Goal: Task Accomplishment & Management: Use online tool/utility

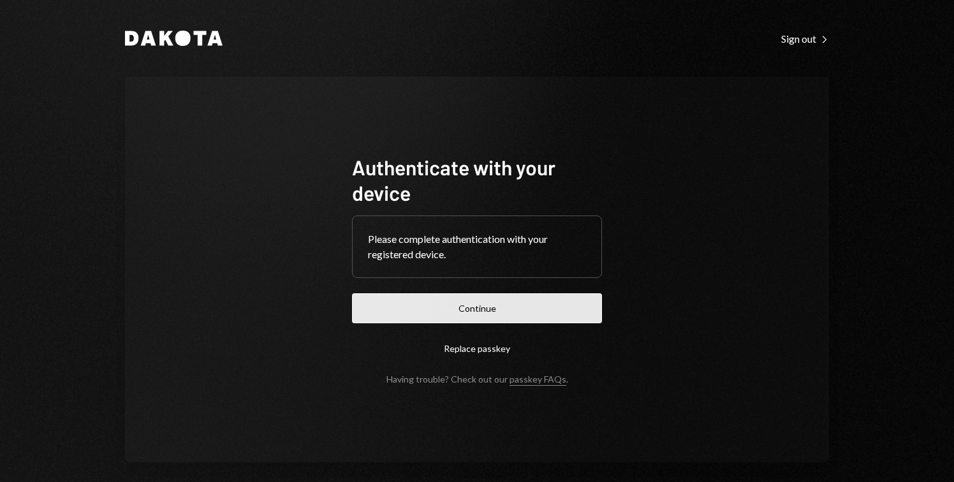
click at [533, 312] on button "Continue" at bounding box center [477, 308] width 250 height 30
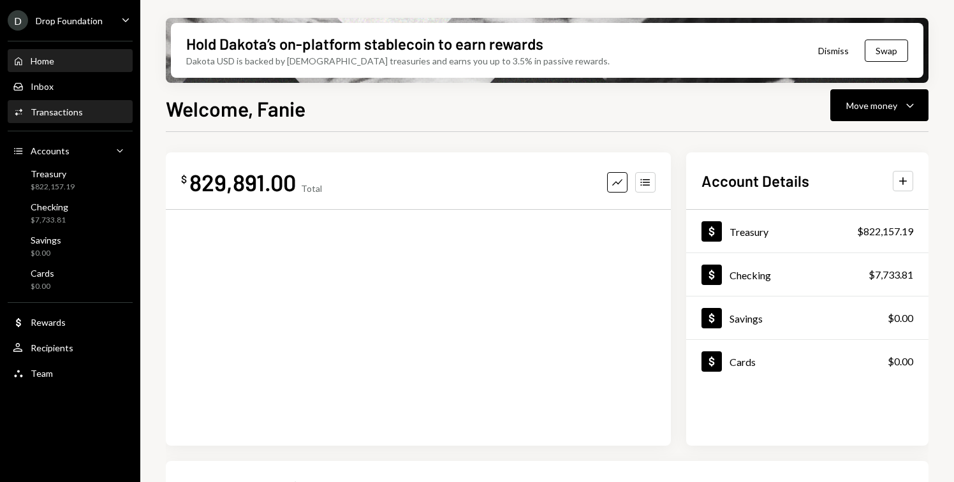
click at [79, 116] on div "Transactions" at bounding box center [57, 111] width 52 height 11
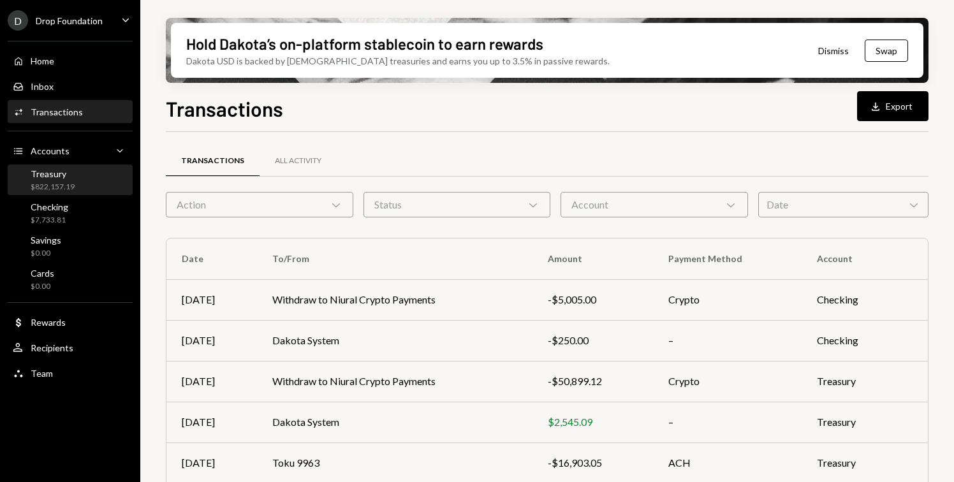
click at [82, 180] on div "Treasury $822,157.19" at bounding box center [70, 180] width 115 height 24
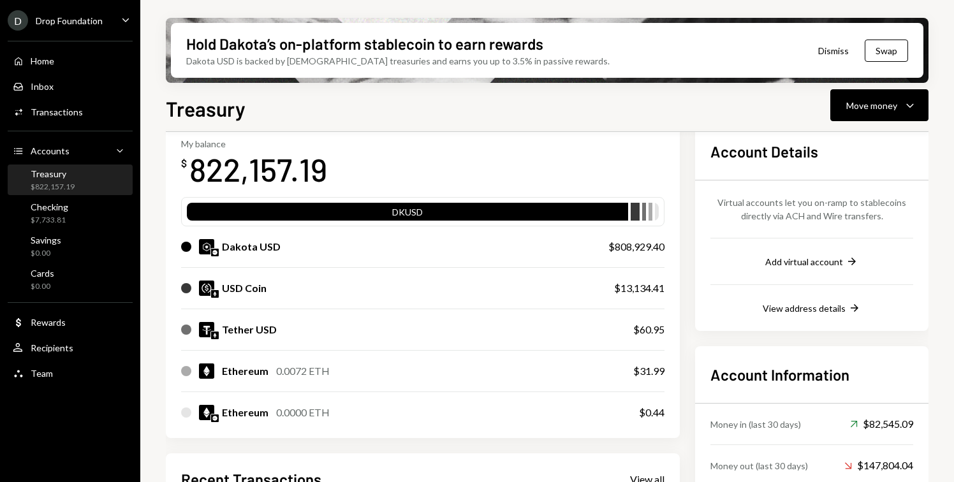
scroll to position [77, 0]
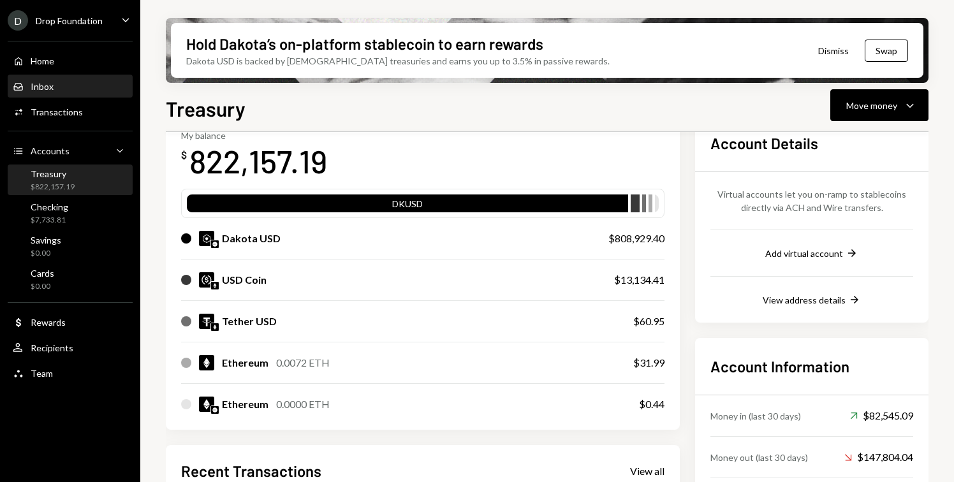
click at [60, 84] on div "Inbox Inbox" at bounding box center [70, 86] width 115 height 11
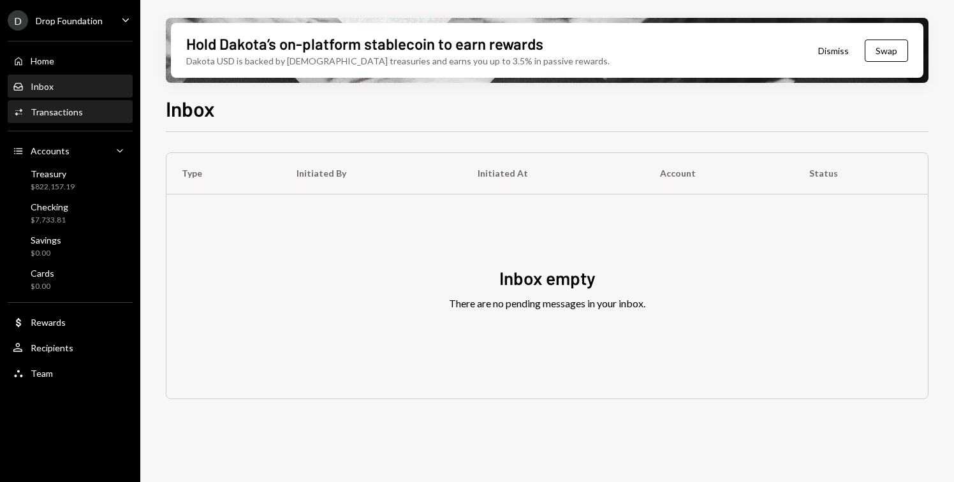
click at [57, 110] on div "Transactions" at bounding box center [57, 111] width 52 height 11
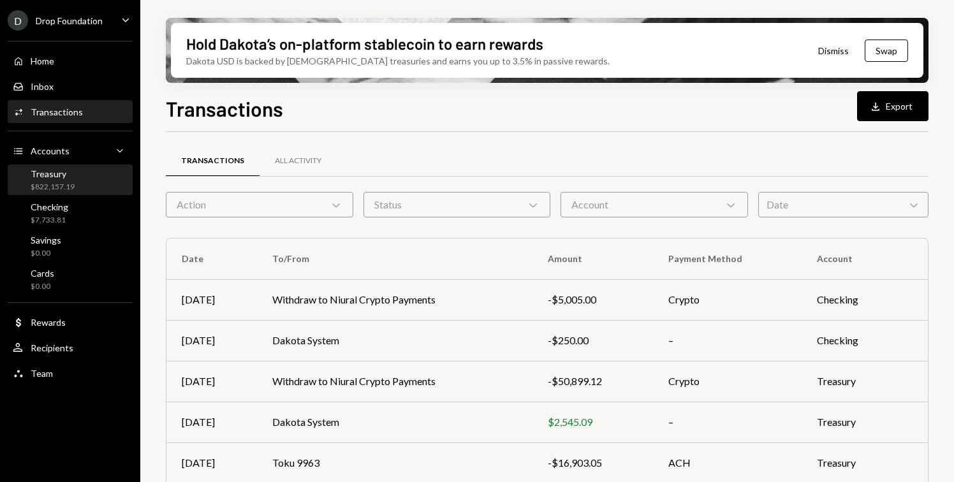
click at [92, 178] on div "Treasury $822,157.19" at bounding box center [70, 180] width 115 height 24
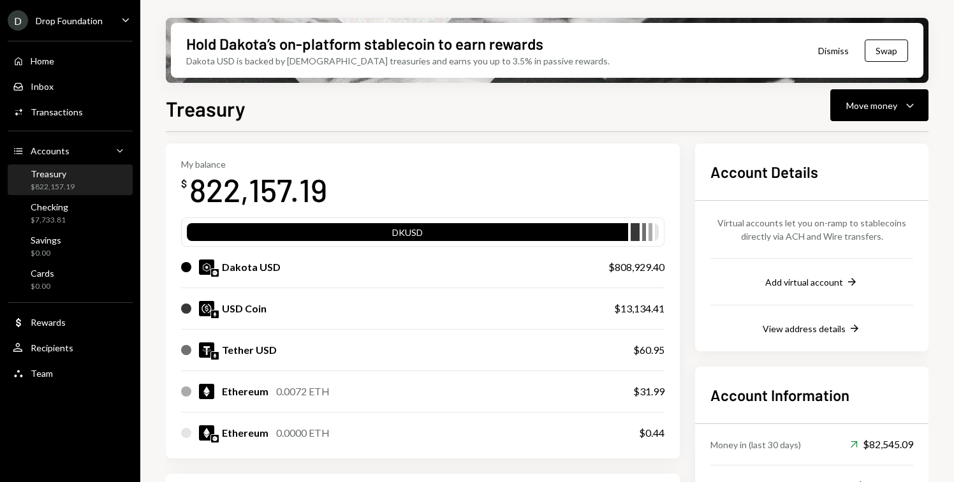
scroll to position [41, 0]
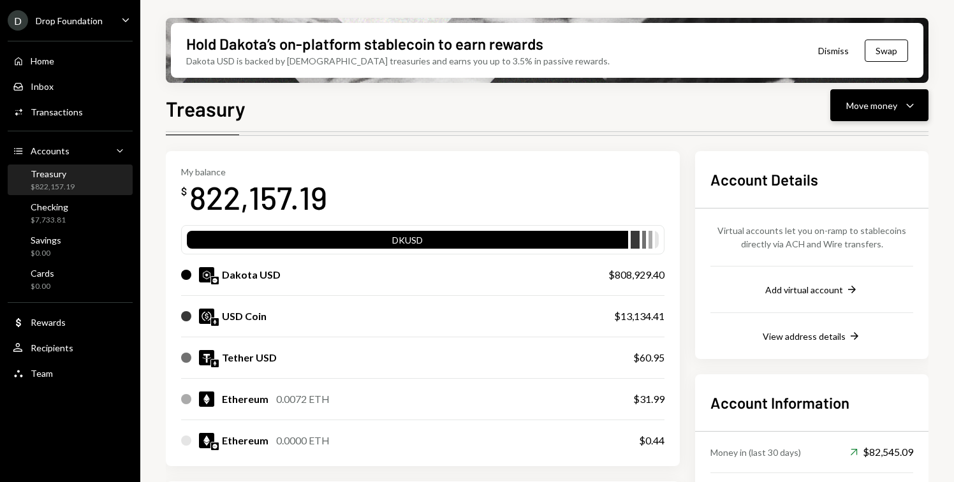
click at [863, 110] on div "Move money" at bounding box center [871, 105] width 51 height 13
click at [828, 235] on div "Swap stablecoins" at bounding box center [869, 240] width 93 height 13
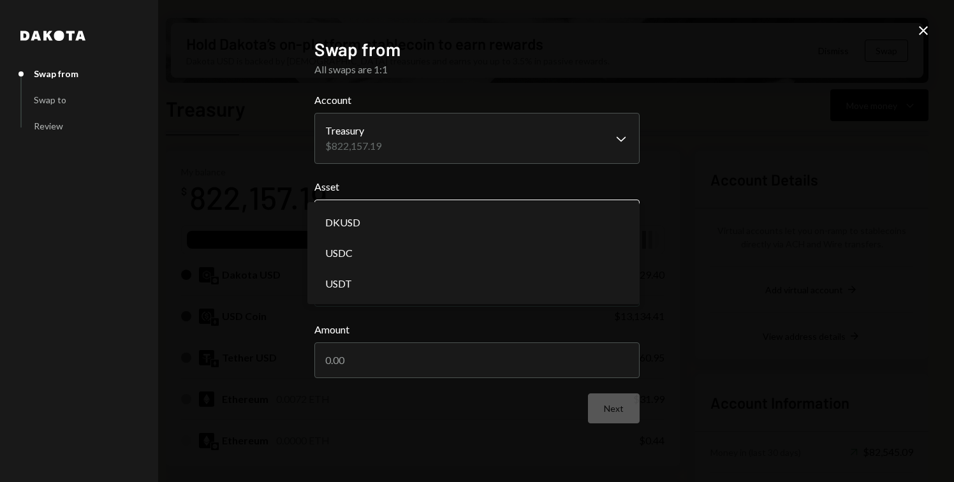
click at [437, 214] on body "D Drop Foundation Caret Down Home Home Inbox Inbox Activities Transactions Acco…" at bounding box center [477, 241] width 954 height 482
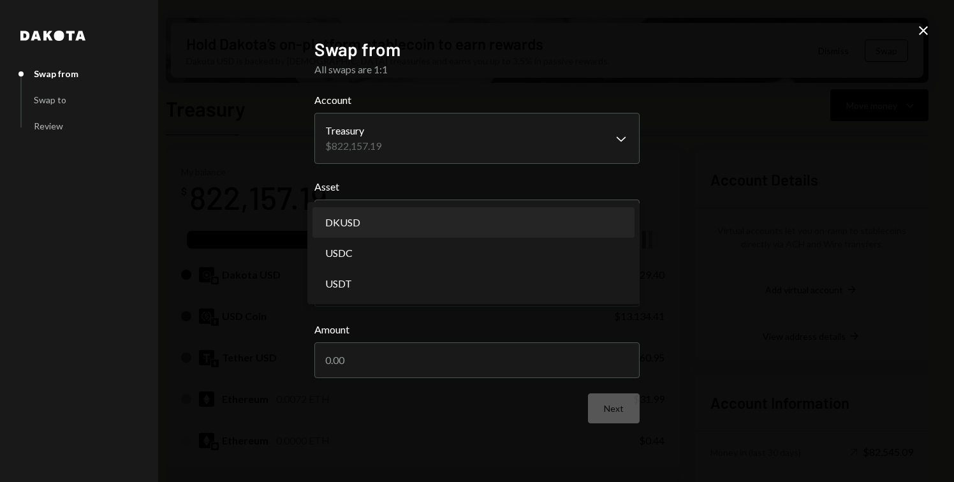
select select "*****"
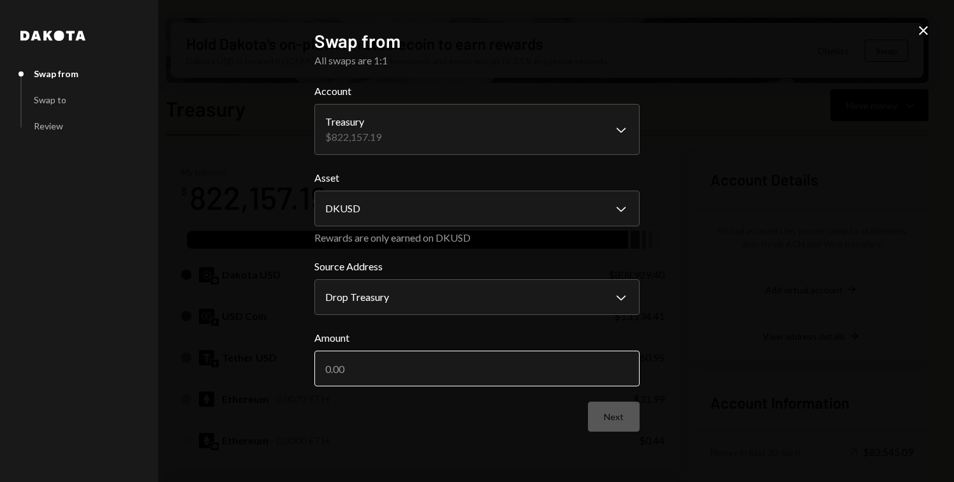
click at [388, 367] on input "Amount" at bounding box center [476, 369] width 325 height 36
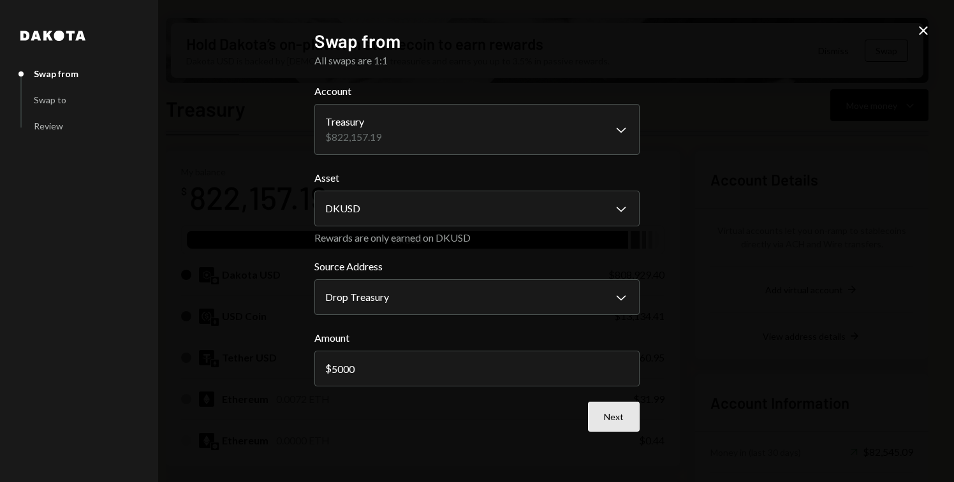
type input "5000"
click at [610, 412] on button "Next" at bounding box center [614, 417] width 52 height 30
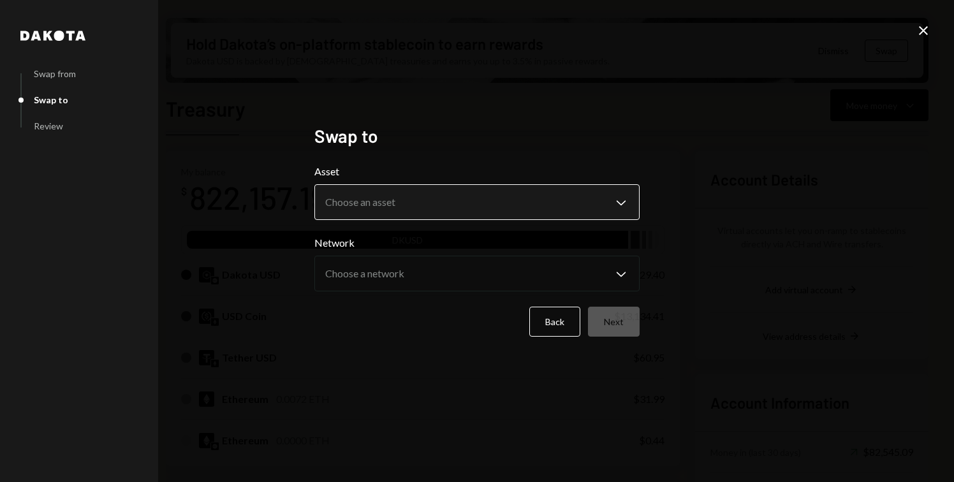
click at [413, 216] on body "D Drop Foundation Caret Down Home Home Inbox Inbox Activities Transactions Acco…" at bounding box center [477, 241] width 954 height 482
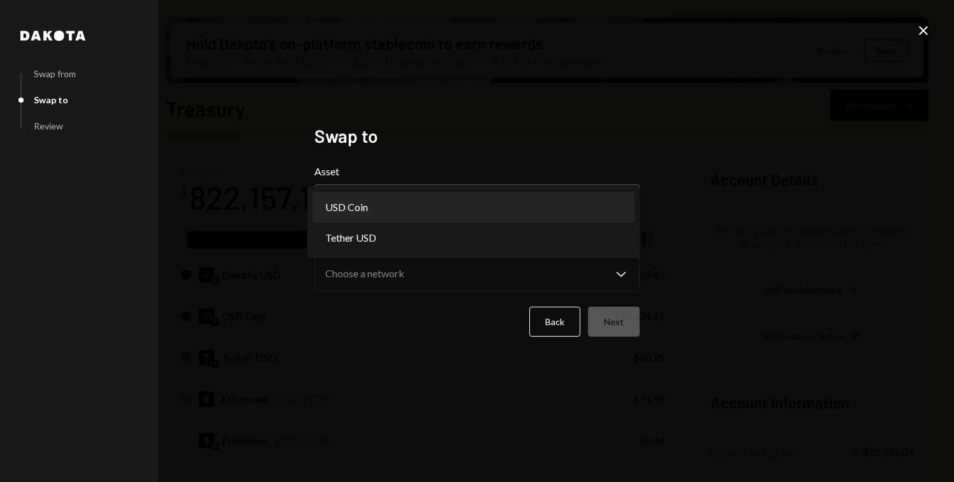
select select "****"
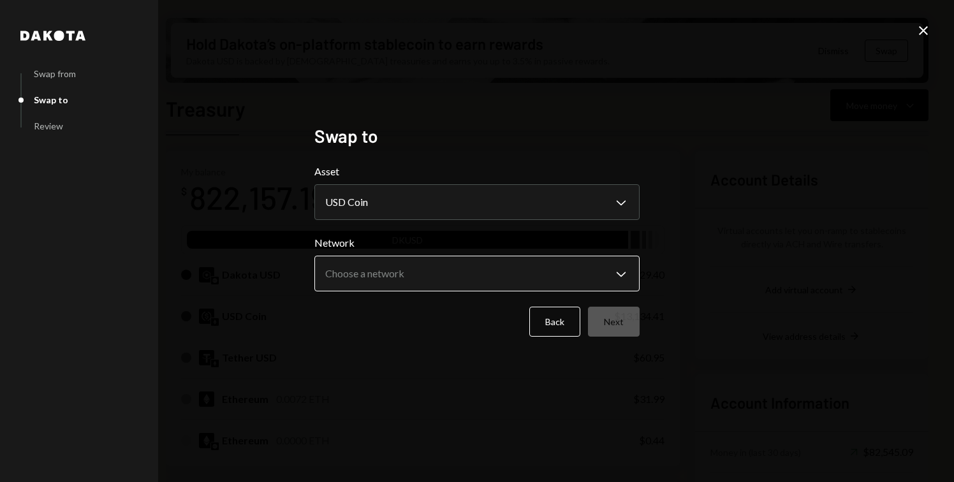
click at [385, 267] on body "D Drop Foundation Caret Down Home Home Inbox Inbox Activities Transactions Acco…" at bounding box center [477, 241] width 954 height 482
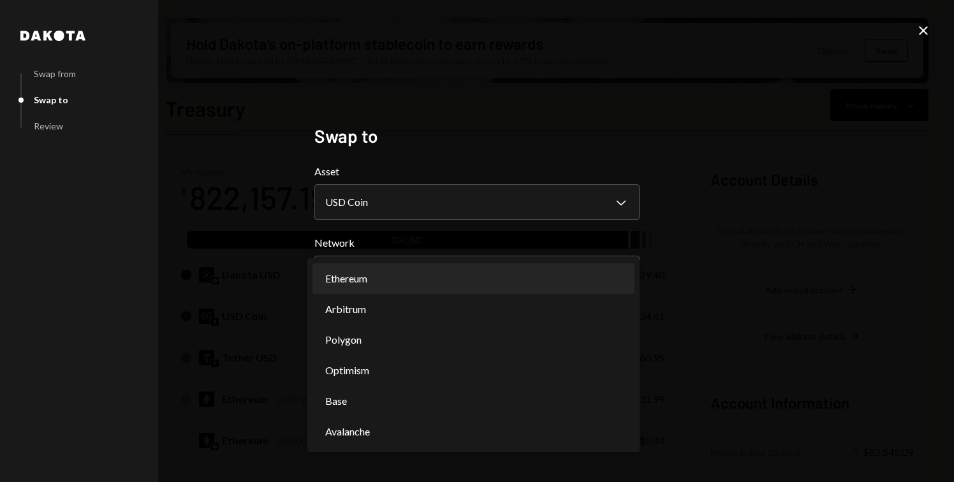
select select "**********"
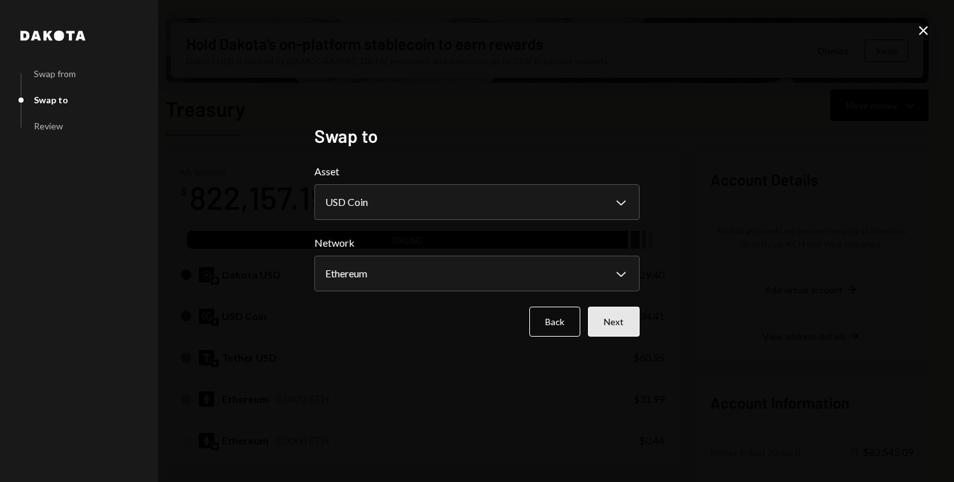
click at [610, 325] on button "Next" at bounding box center [614, 322] width 52 height 30
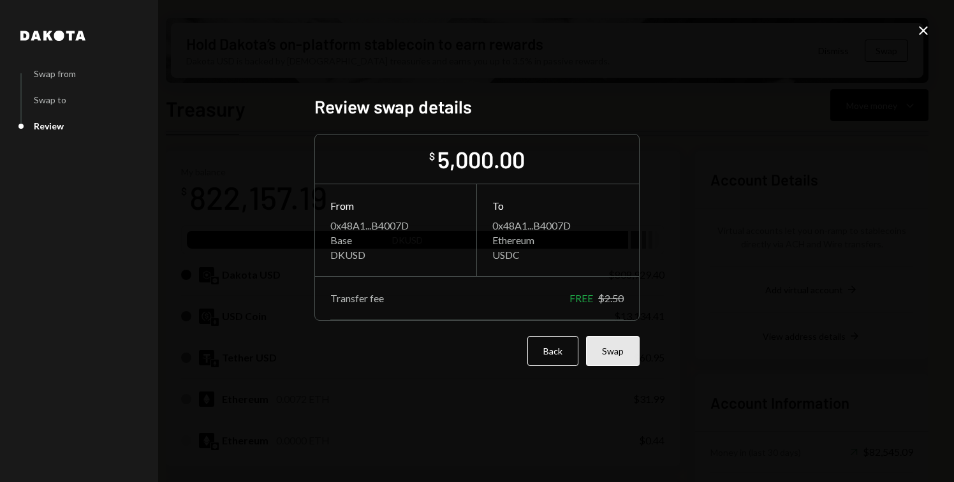
click at [622, 358] on button "Swap" at bounding box center [613, 351] width 54 height 30
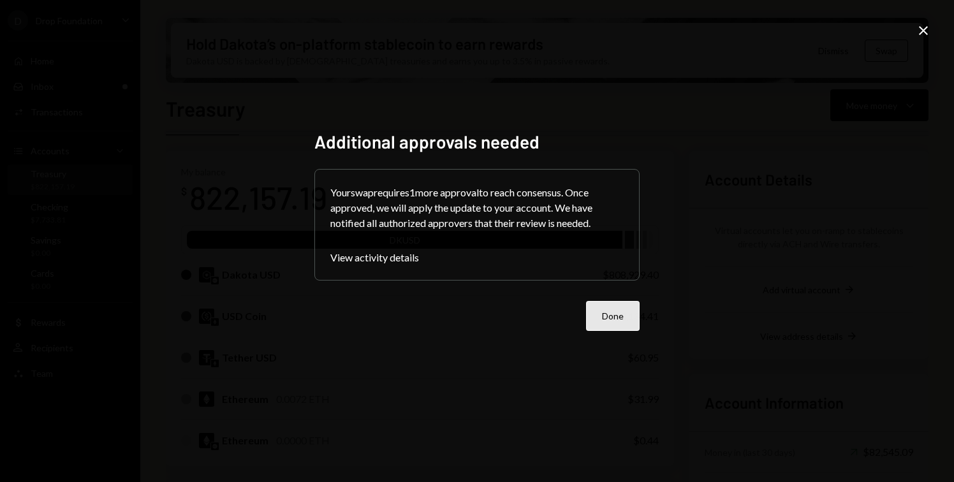
click at [622, 307] on button "Done" at bounding box center [613, 316] width 54 height 30
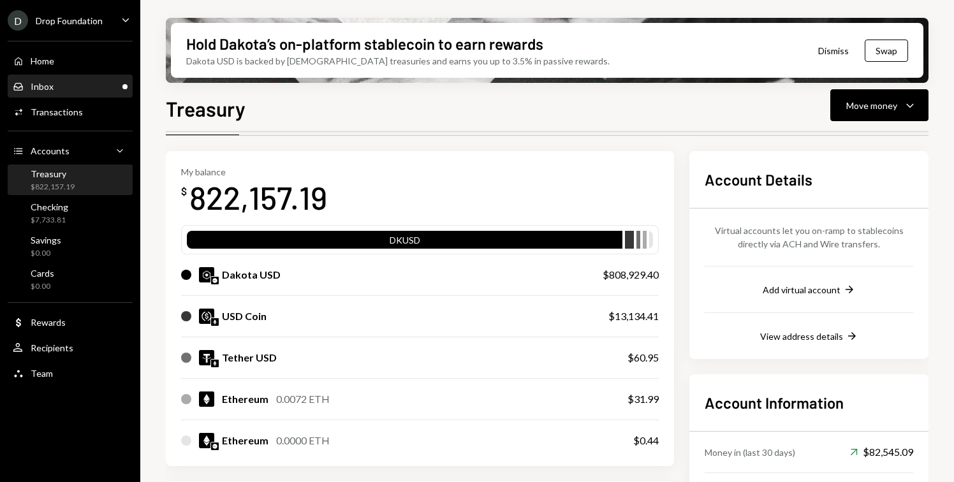
click at [78, 81] on div "Inbox Inbox" at bounding box center [70, 86] width 115 height 11
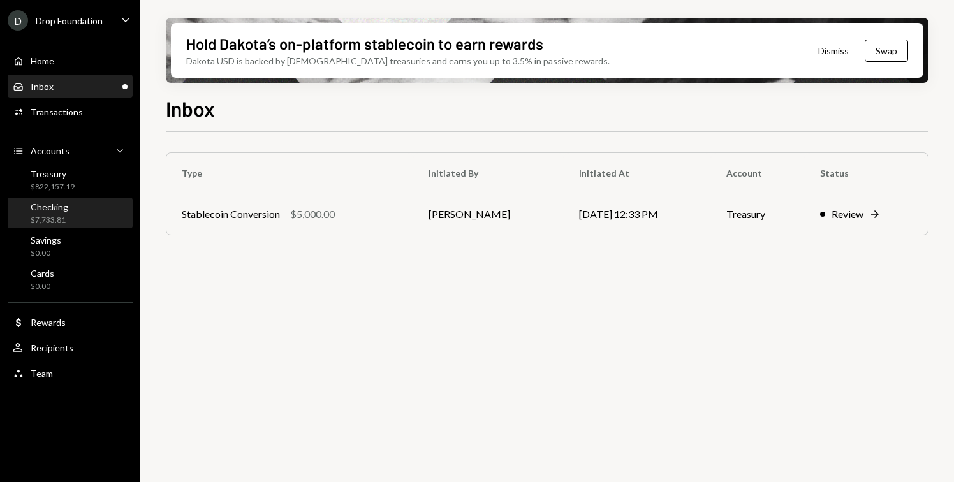
click at [62, 225] on div "Checking $7,733.81" at bounding box center [70, 213] width 115 height 29
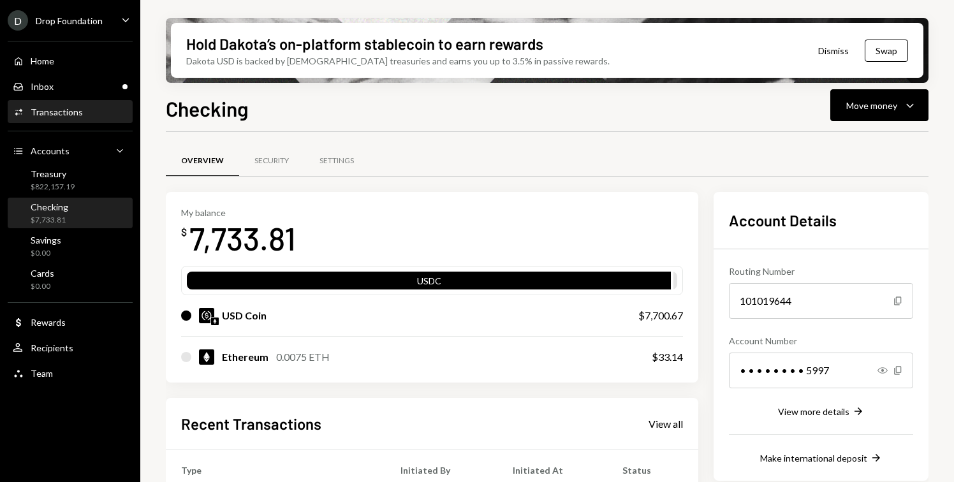
click at [87, 118] on div "Activities Transactions" at bounding box center [70, 112] width 115 height 22
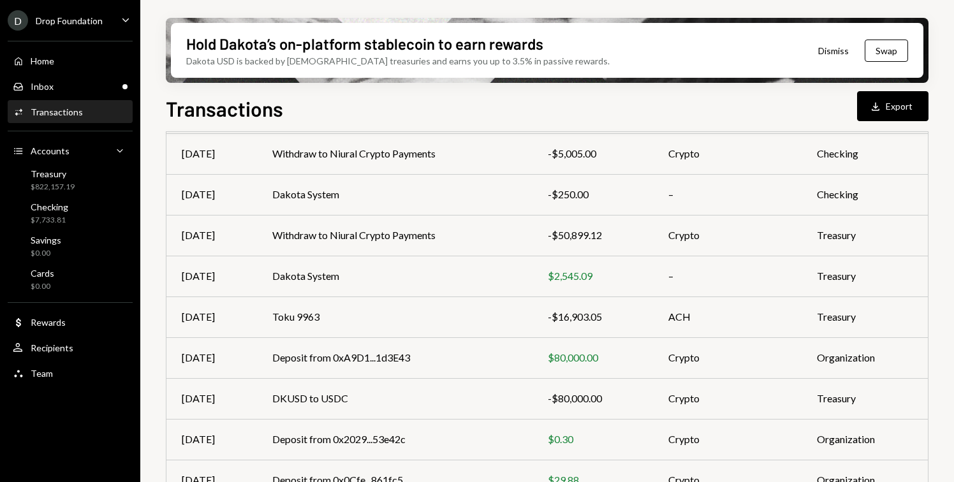
scroll to position [189, 0]
